Goal: Information Seeking & Learning: Find specific fact

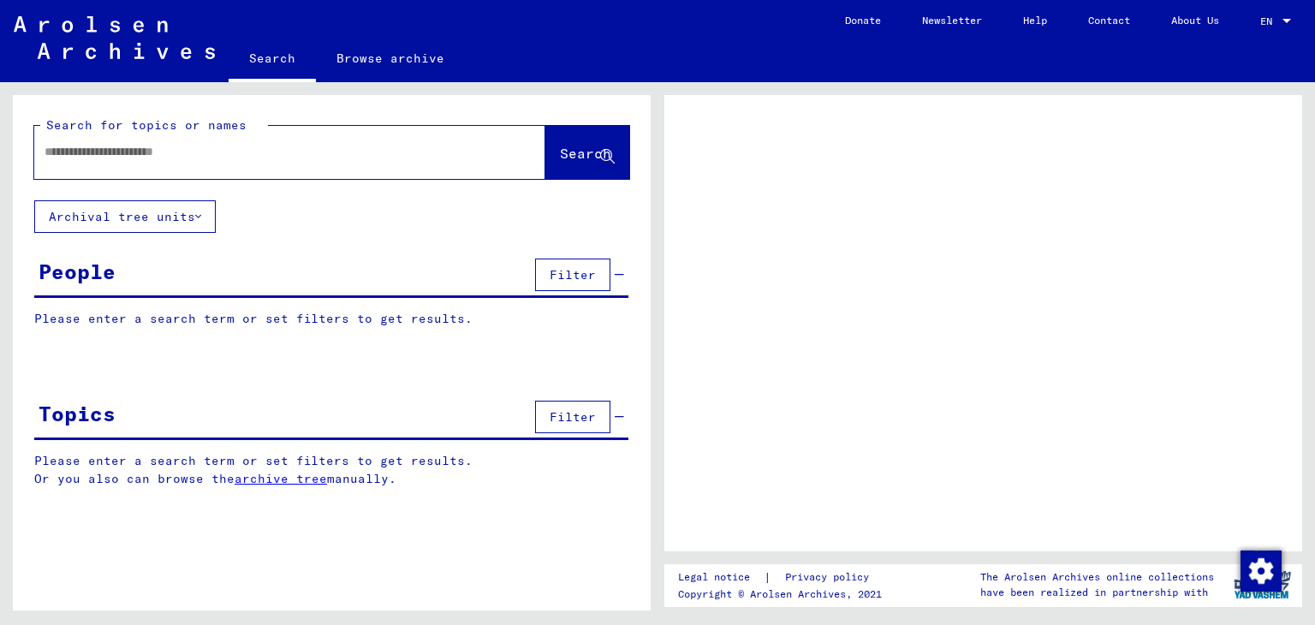
click at [145, 140] on div at bounding box center [269, 152] width 470 height 39
click at [166, 156] on input "text" at bounding box center [275, 152] width 460 height 18
click at [235, 156] on input "text" at bounding box center [275, 152] width 460 height 18
type input "*********"
click at [567, 146] on span "Search" at bounding box center [585, 153] width 51 height 17
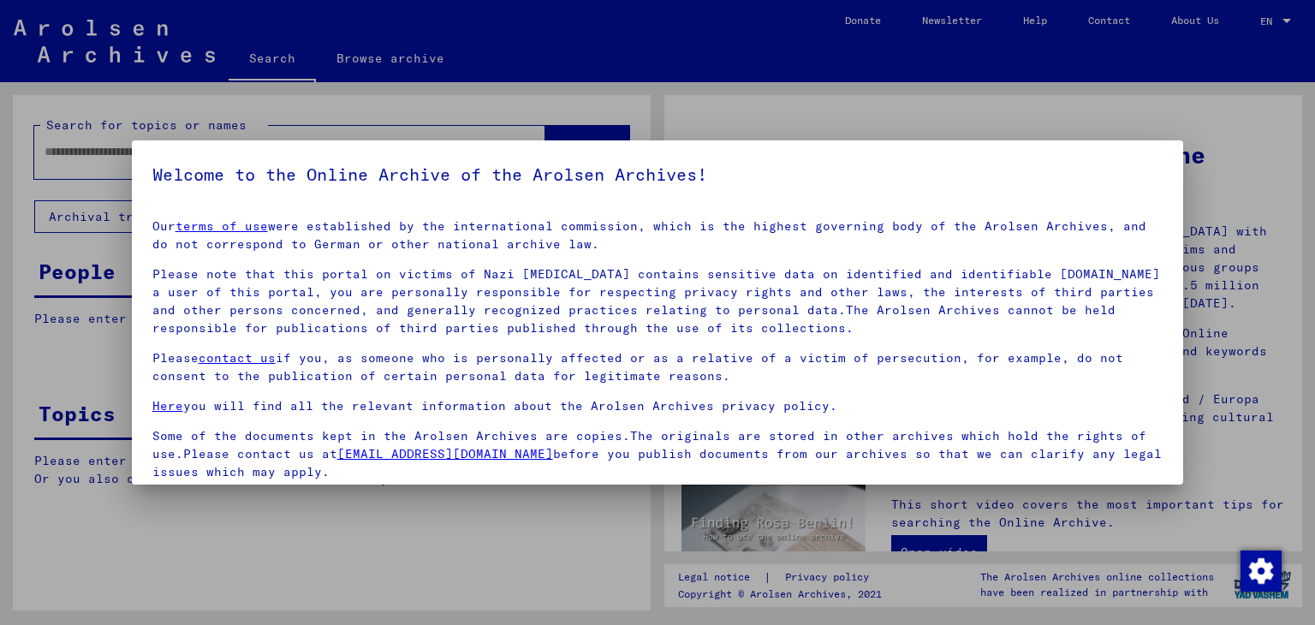
scroll to position [132, 0]
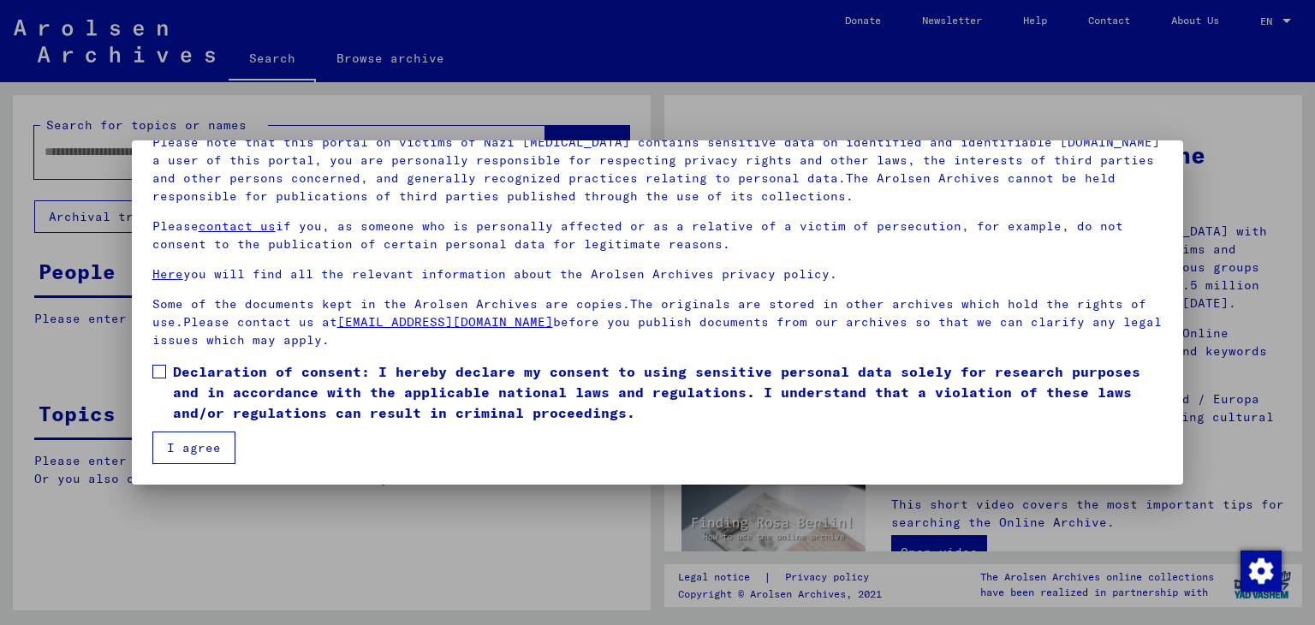
click at [158, 367] on span at bounding box center [159, 372] width 14 height 14
click at [184, 453] on button "I agree" at bounding box center [193, 447] width 83 height 33
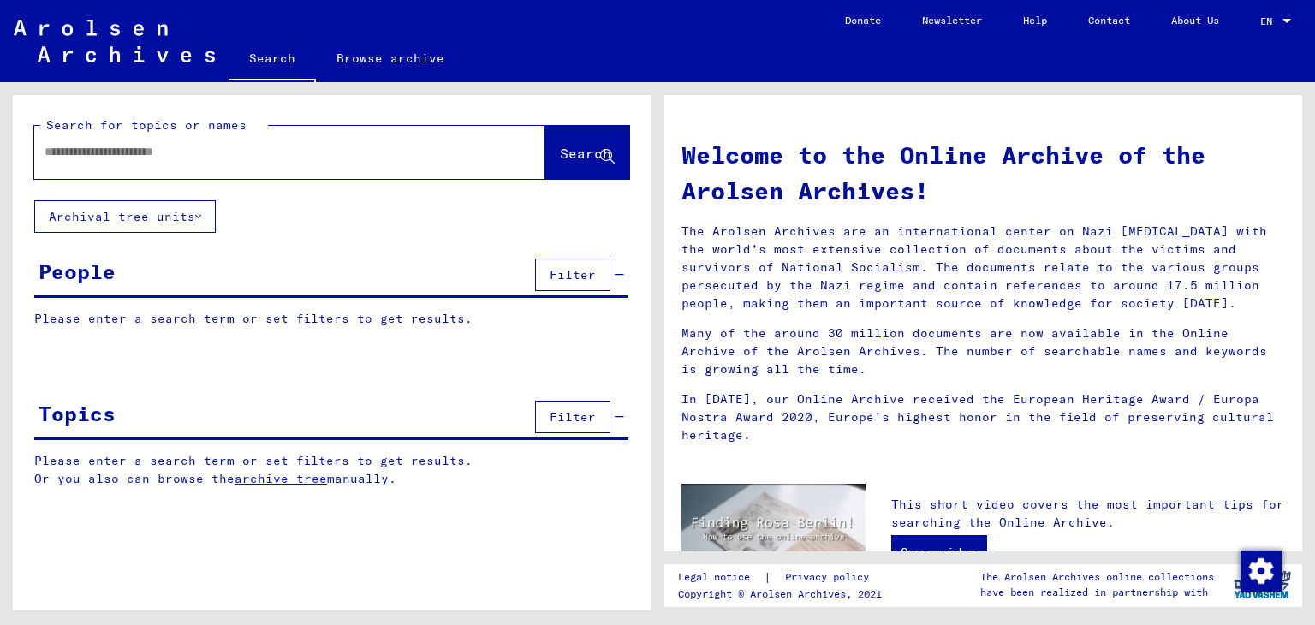
click at [116, 148] on input "text" at bounding box center [269, 152] width 449 height 18
click at [579, 140] on button "Search" at bounding box center [587, 152] width 84 height 53
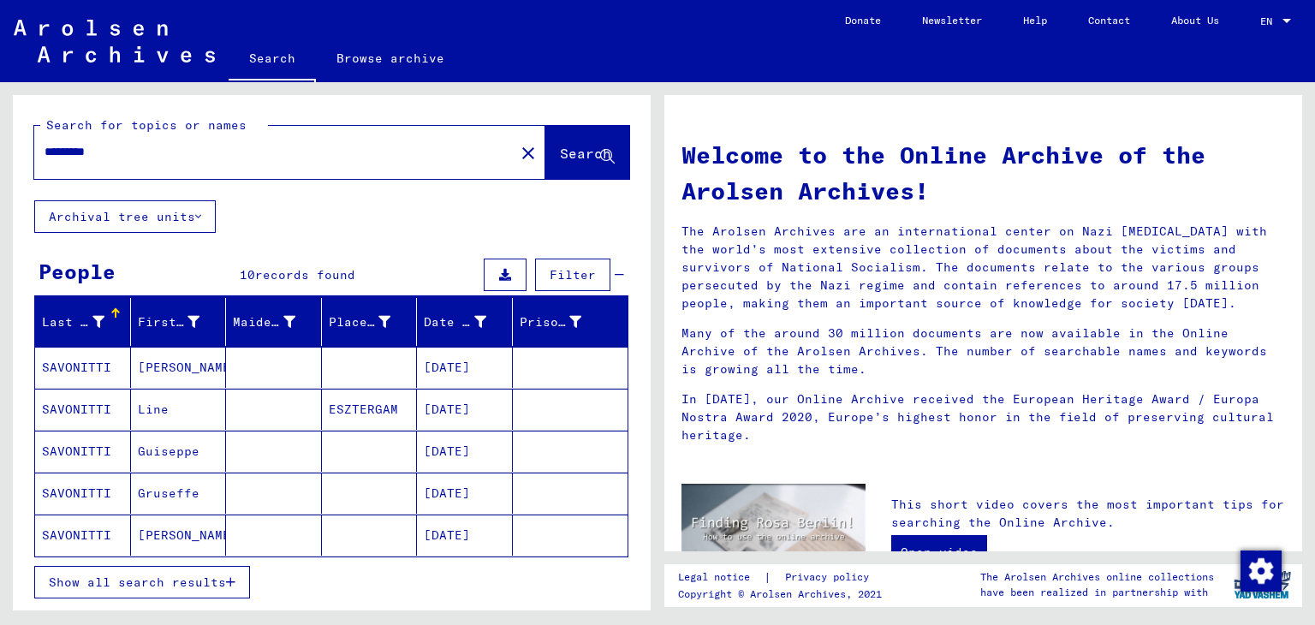
click at [154, 155] on input "*********" at bounding box center [269, 152] width 449 height 18
type input "*********"
click at [560, 153] on span "Search" at bounding box center [585, 153] width 51 height 17
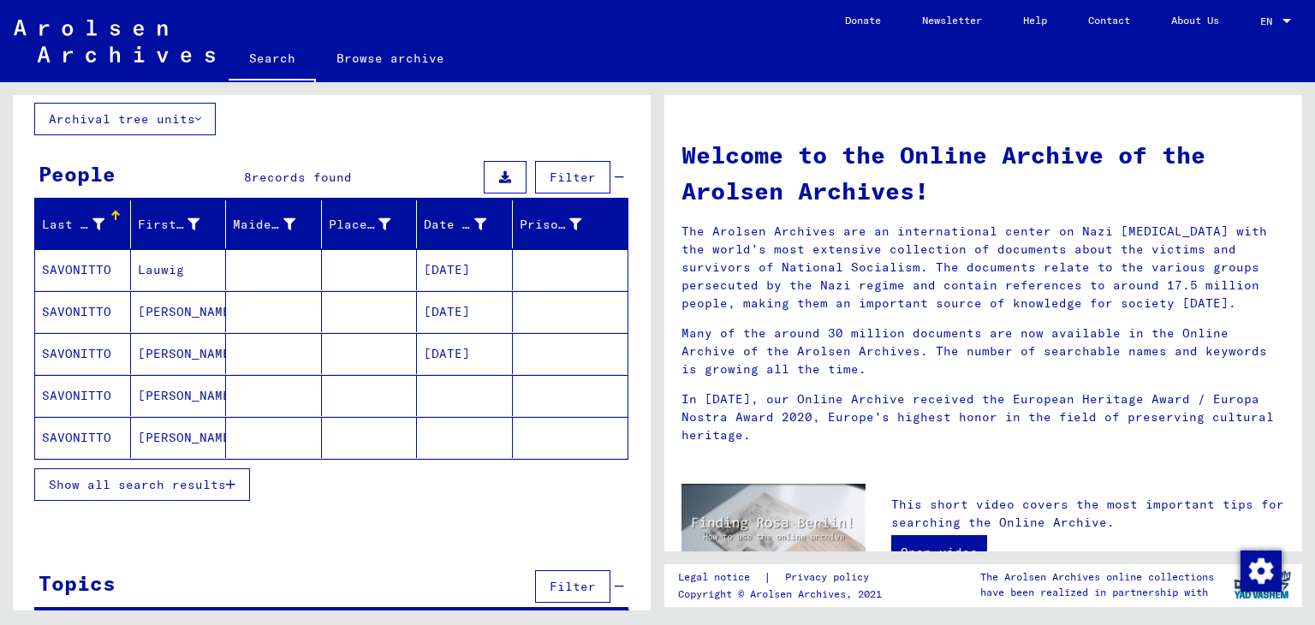
scroll to position [124, 0]
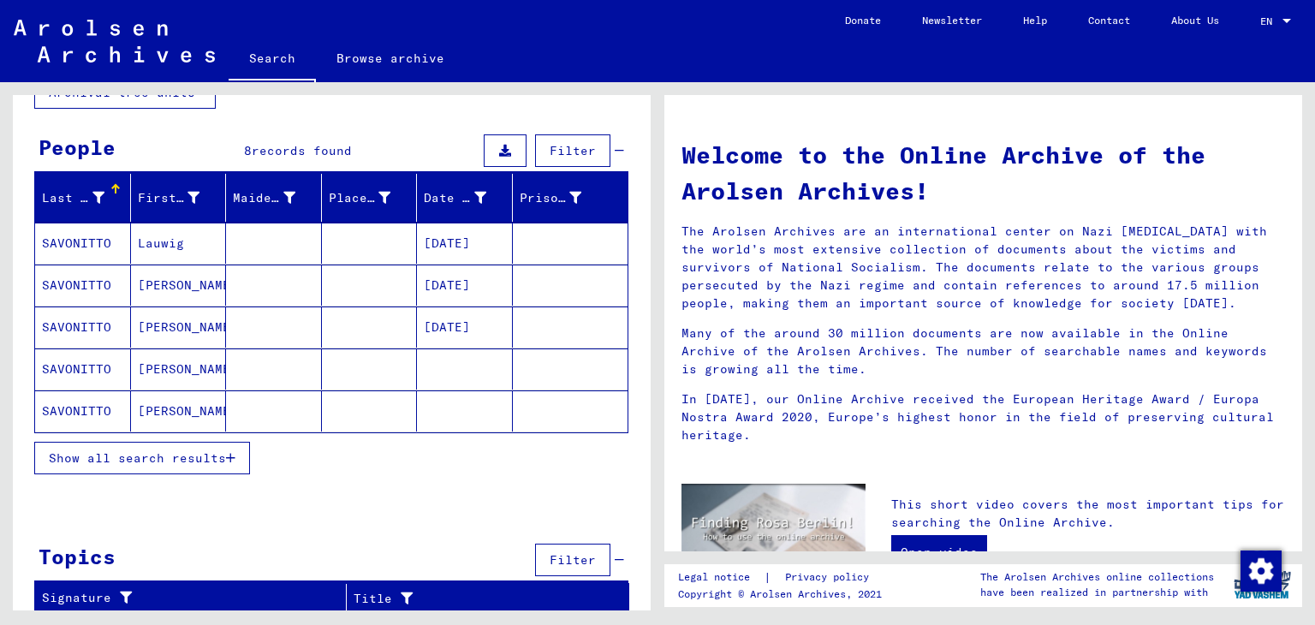
click at [95, 241] on mat-cell "SAVONITTO" at bounding box center [83, 243] width 96 height 41
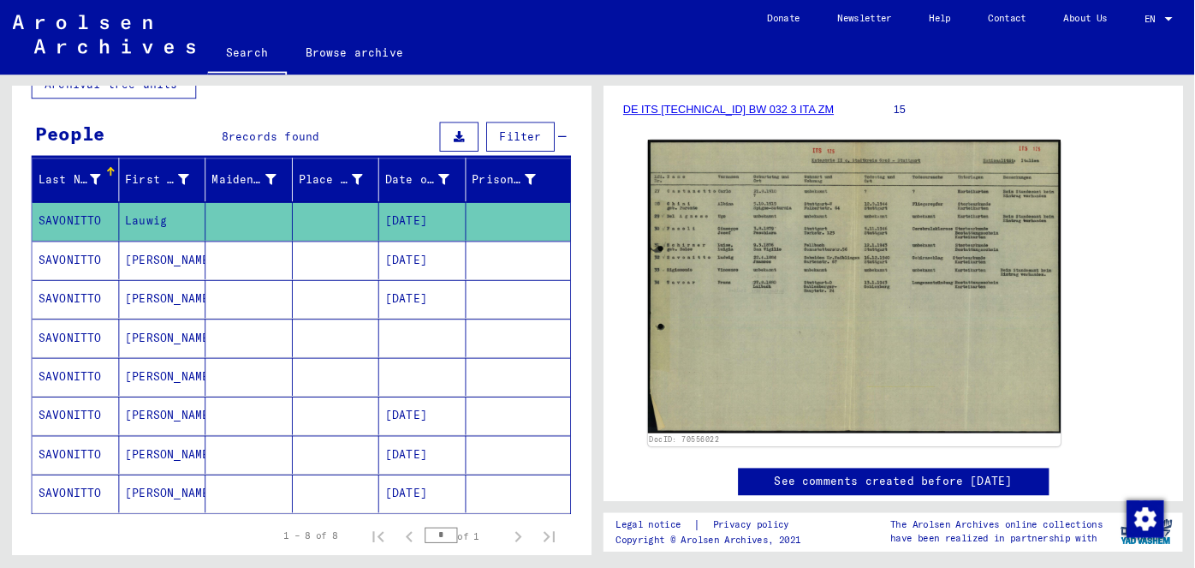
scroll to position [257, 0]
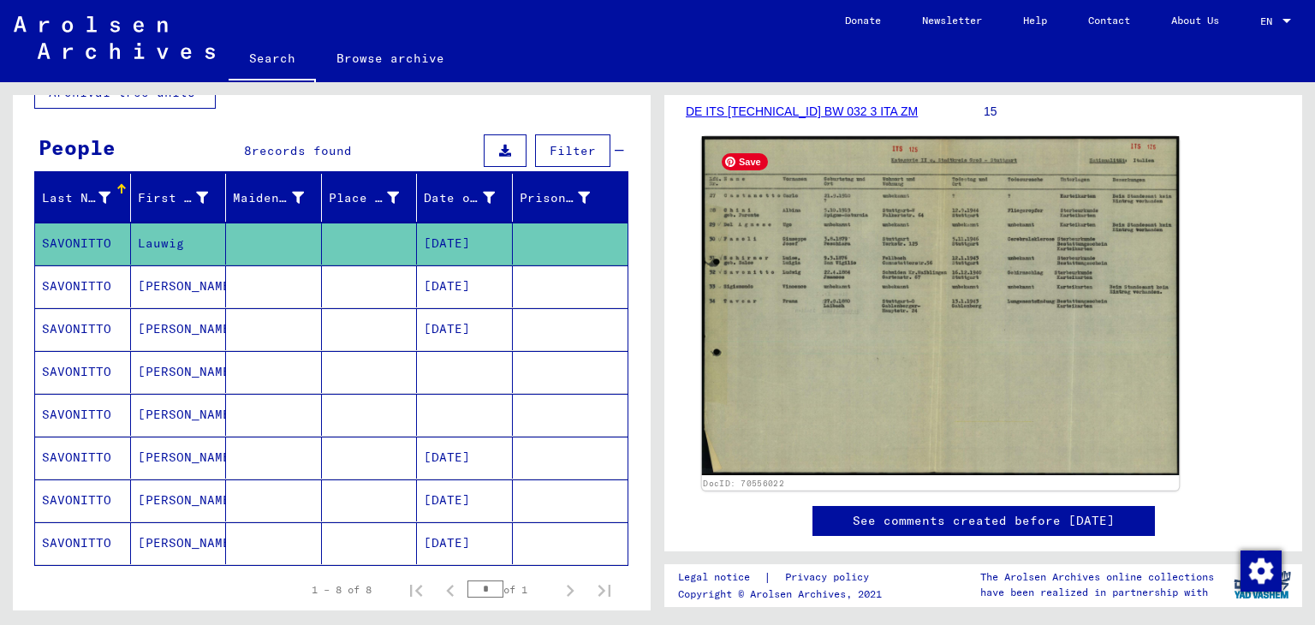
click at [861, 271] on img at bounding box center [941, 305] width 478 height 339
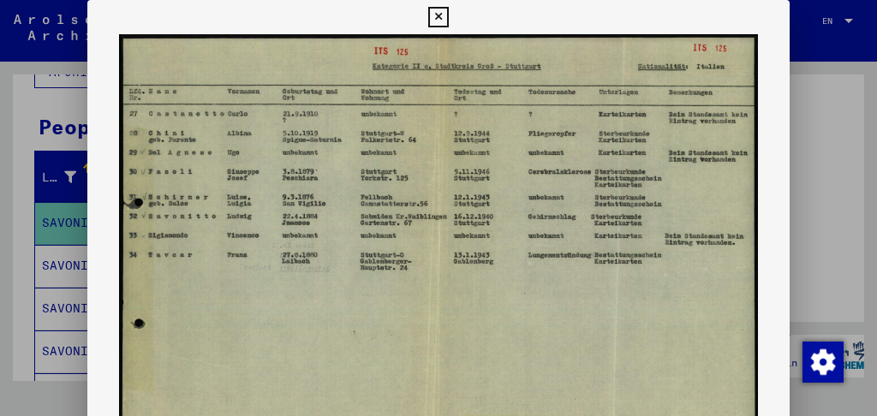
click at [439, 19] on icon at bounding box center [438, 17] width 20 height 21
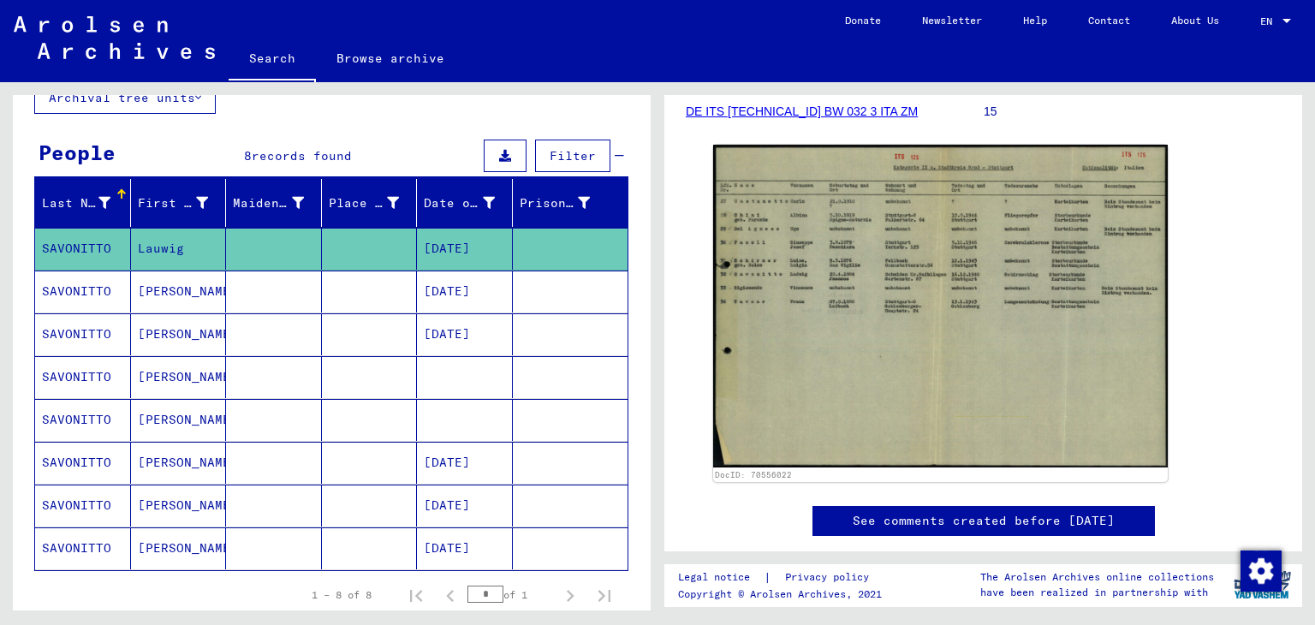
scroll to position [205, 0]
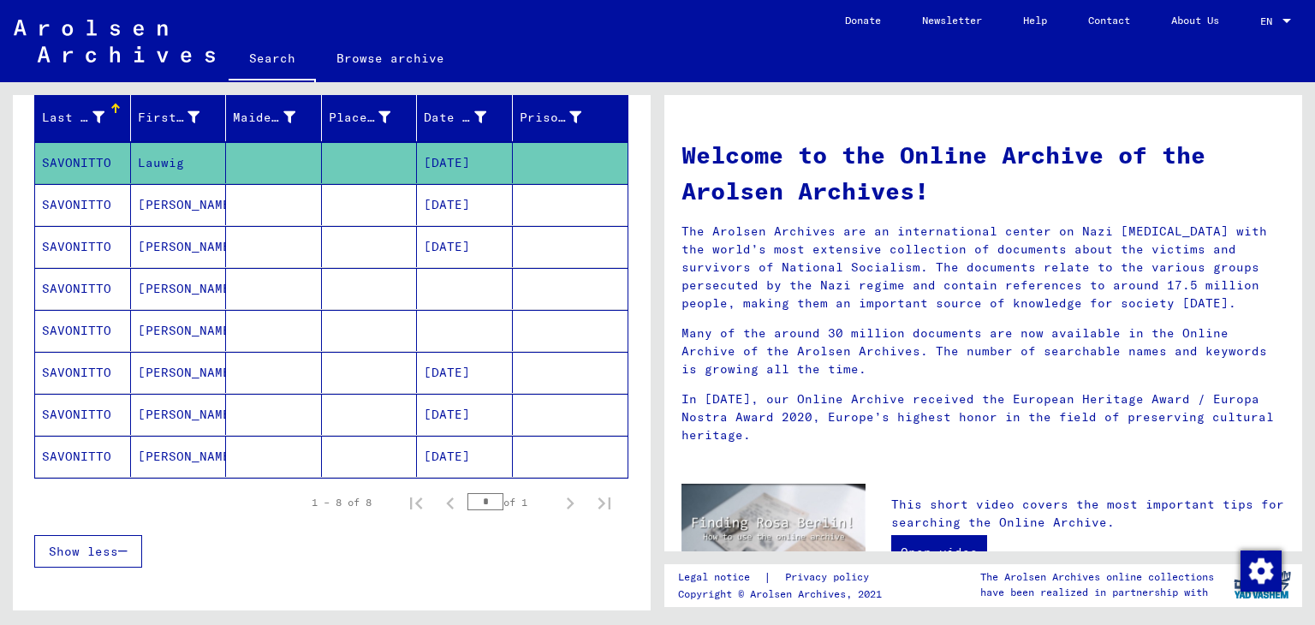
type input "*********"
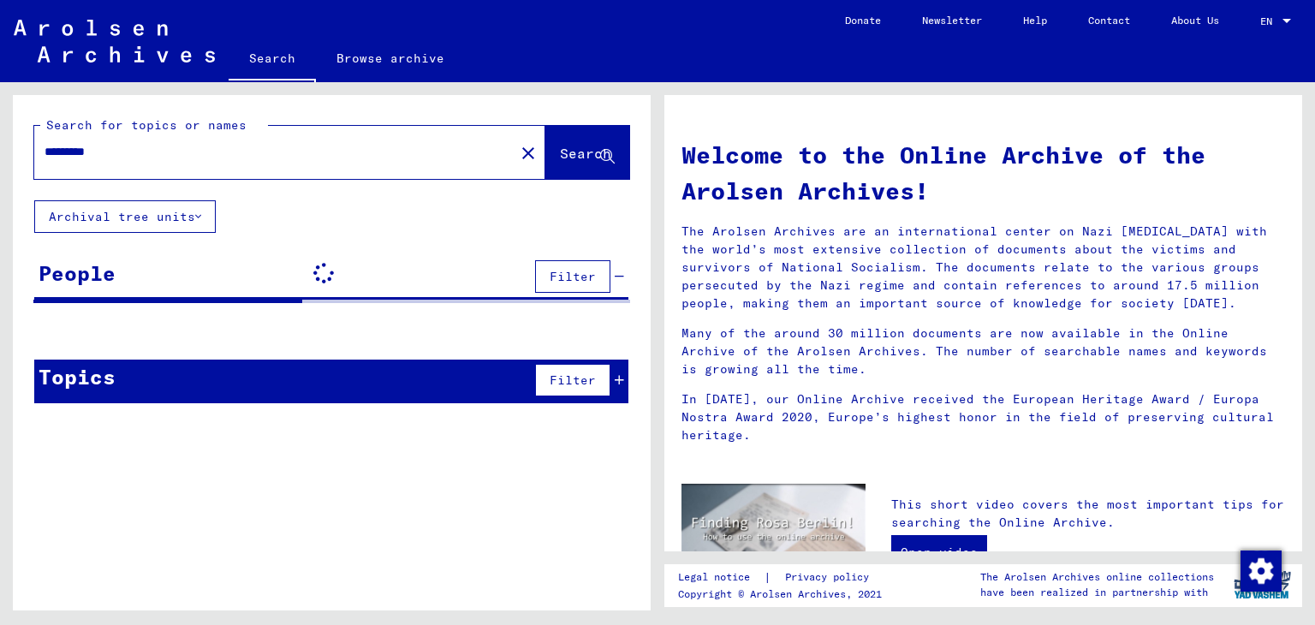
click at [139, 153] on input "*********" at bounding box center [269, 152] width 449 height 18
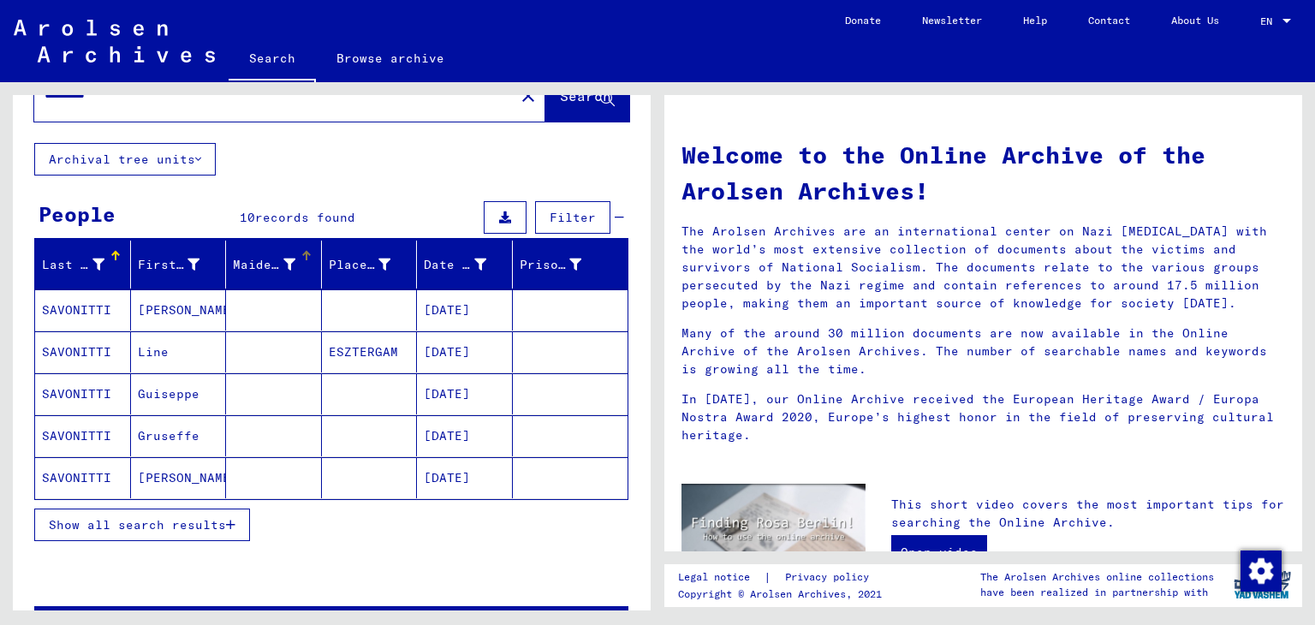
scroll to position [86, 0]
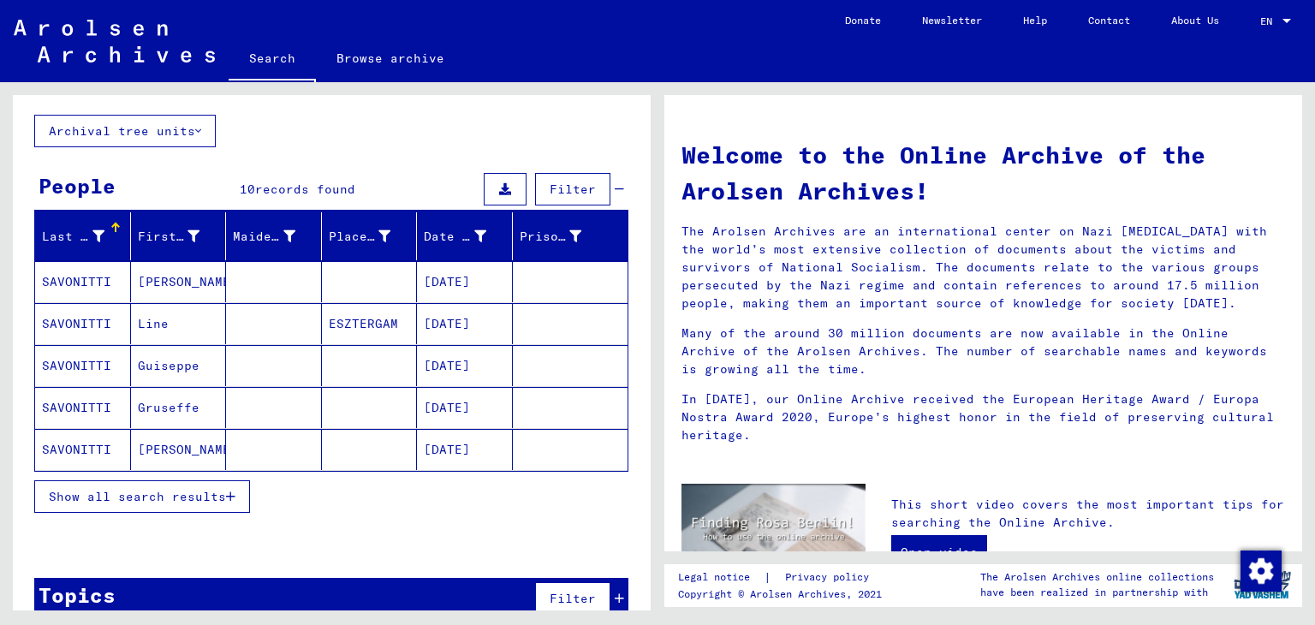
click at [85, 442] on mat-cell "SAVONITTI" at bounding box center [83, 449] width 96 height 41
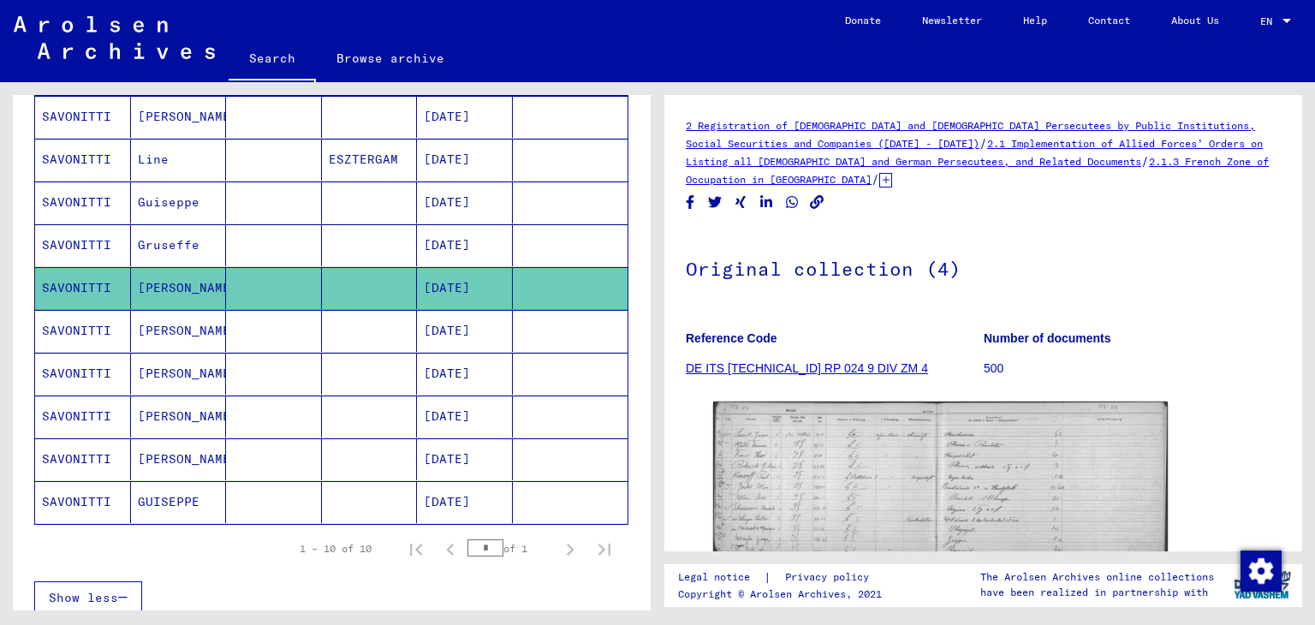
scroll to position [171, 0]
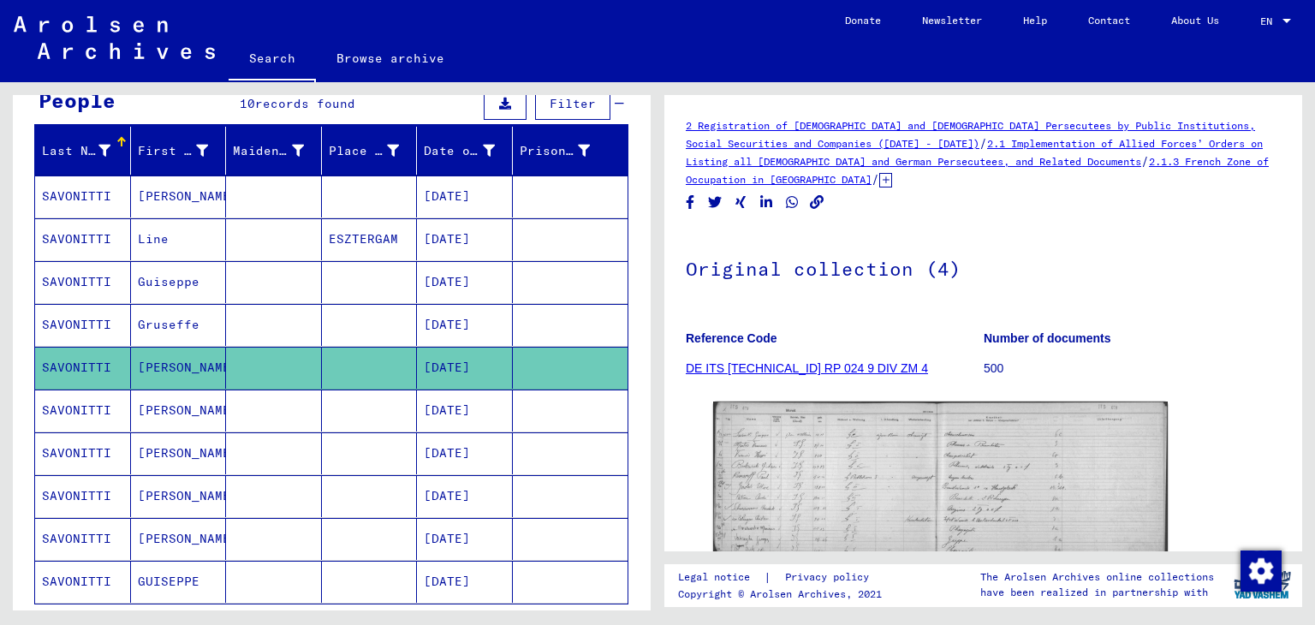
click at [451, 196] on mat-cell "[DATE]" at bounding box center [465, 197] width 96 height 42
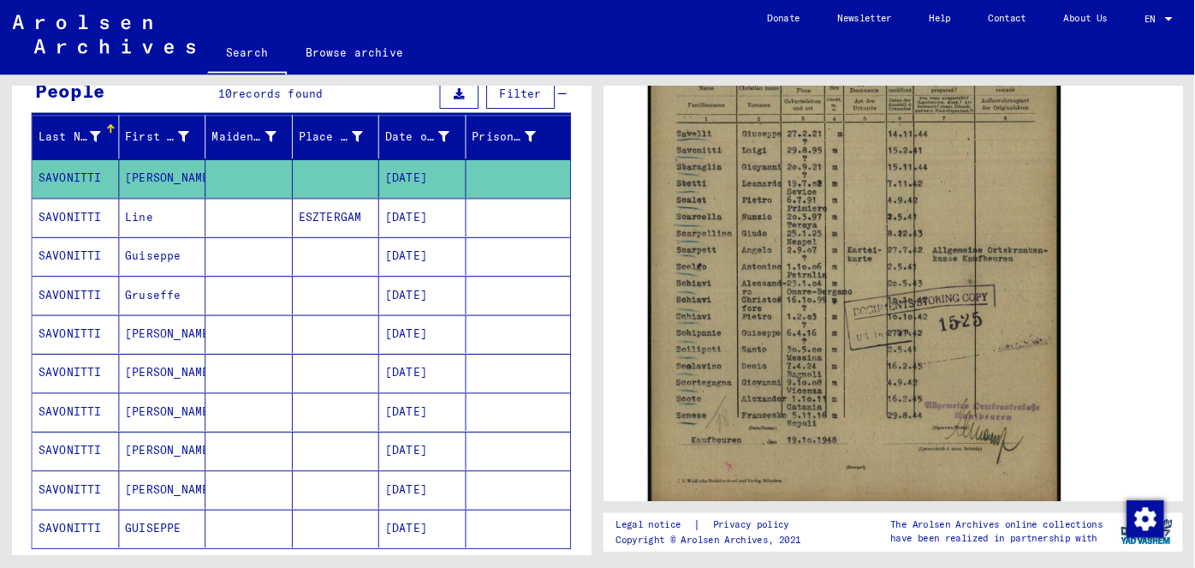
scroll to position [514, 0]
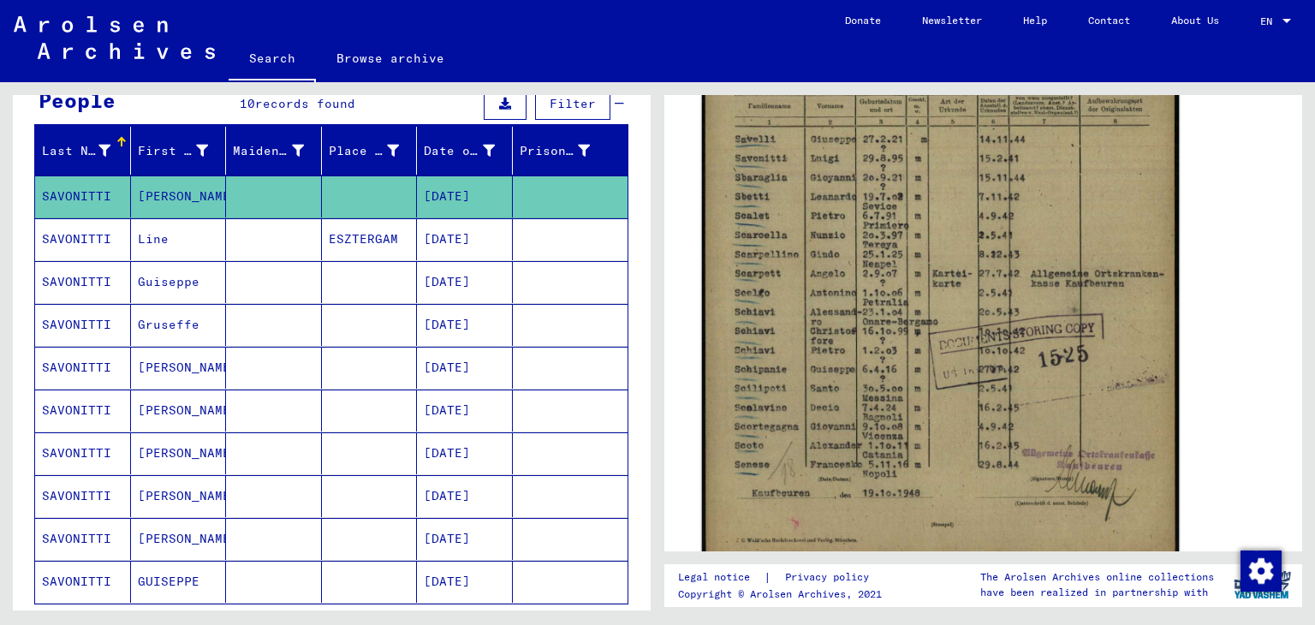
click at [907, 261] on img at bounding box center [941, 237] width 478 height 675
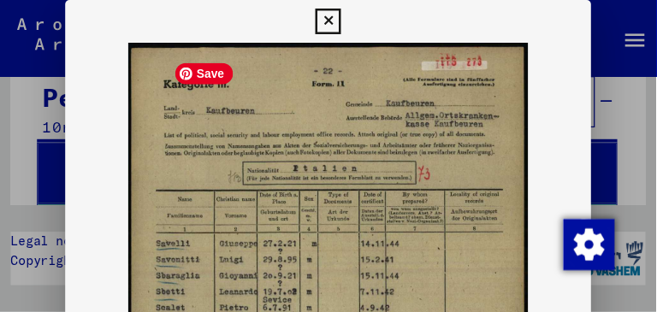
scroll to position [0, 0]
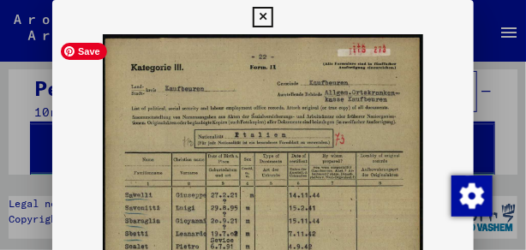
drag, startPoint x: 384, startPoint y: 155, endPoint x: 382, endPoint y: 84, distance: 71.1
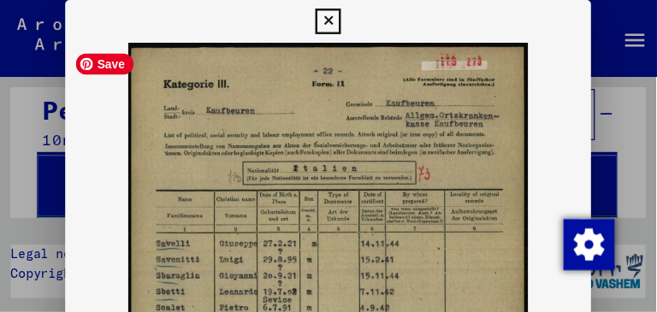
scroll to position [171, 0]
